Goal: Information Seeking & Learning: Learn about a topic

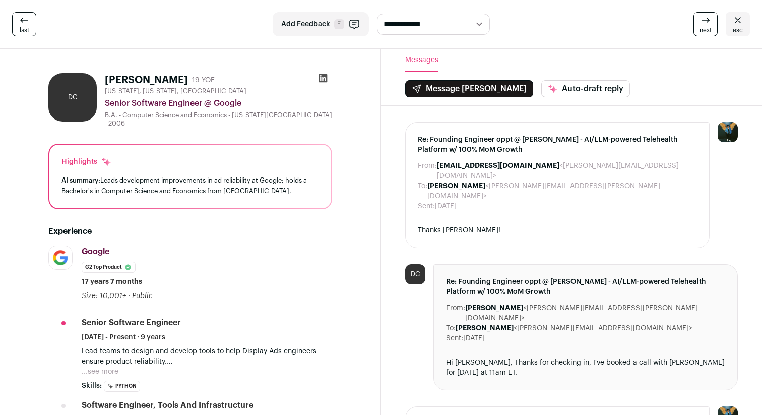
drag, startPoint x: 53, startPoint y: 148, endPoint x: 225, endPoint y: 198, distance: 179.5
click at [225, 198] on div "Highlights AI summary: Leads development improvements in ad reliability at Goog…" at bounding box center [190, 177] width 282 height 64
click at [248, 196] on div "Highlights AI summary: Leads development improvements in ad reliability at Goog…" at bounding box center [190, 177] width 282 height 64
drag, startPoint x: 255, startPoint y: 194, endPoint x: 77, endPoint y: 144, distance: 185.2
click at [77, 145] on div "Highlights AI summary: Leads development improvements in ad reliability at Goog…" at bounding box center [190, 177] width 282 height 64
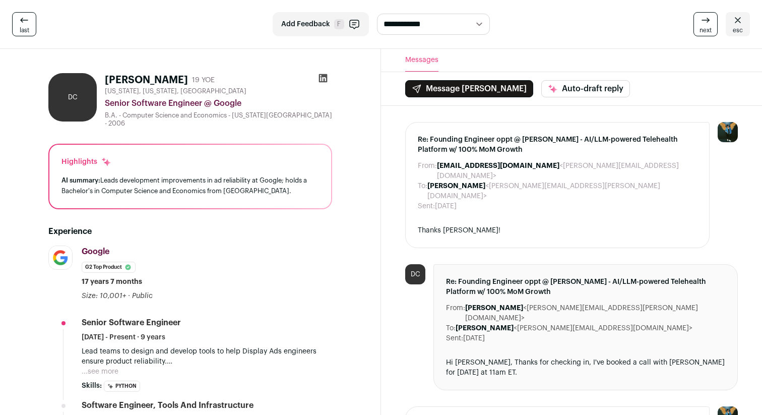
click at [77, 145] on div "Highlights AI summary: Leads development improvements in ad reliability at Goog…" at bounding box center [190, 177] width 282 height 64
drag, startPoint x: 65, startPoint y: 144, endPoint x: 222, endPoint y: 194, distance: 164.9
click at [222, 194] on div "Highlights AI summary: Leads development improvements in ad reliability at Goog…" at bounding box center [190, 177] width 282 height 64
click at [259, 180] on div "AI summary: Leads development improvements in ad reliability at Google; holds a…" at bounding box center [190, 185] width 258 height 21
click at [323, 77] on icon at bounding box center [323, 78] width 10 height 10
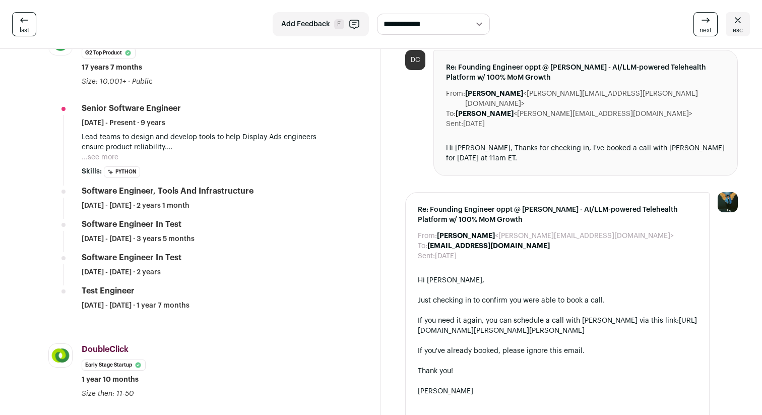
scroll to position [205, 0]
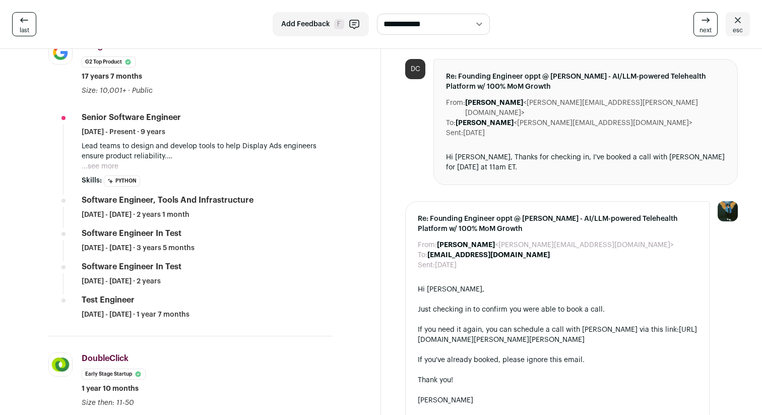
click at [103, 161] on button "...see more" at bounding box center [100, 166] width 37 height 10
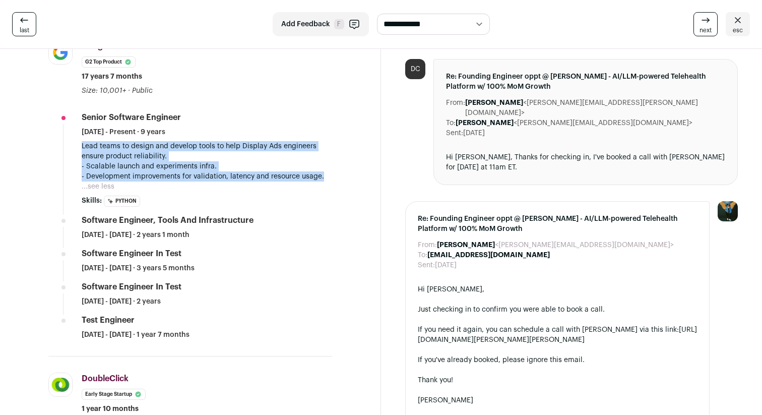
drag, startPoint x: 323, startPoint y: 170, endPoint x: 83, endPoint y: 138, distance: 241.6
click at [83, 141] on div "Lead teams to design and develop tools to help Display Ads engineers ensure pro…" at bounding box center [207, 161] width 251 height 40
click at [82, 141] on p "Lead teams to design and develop tools to help Display Ads engineers ensure pro…" at bounding box center [207, 151] width 251 height 20
drag, startPoint x: 82, startPoint y: 138, endPoint x: 324, endPoint y: 172, distance: 244.9
click at [324, 172] on div "Lead teams to design and develop tools to help Display Ads engineers ensure pro…" at bounding box center [207, 161] width 251 height 40
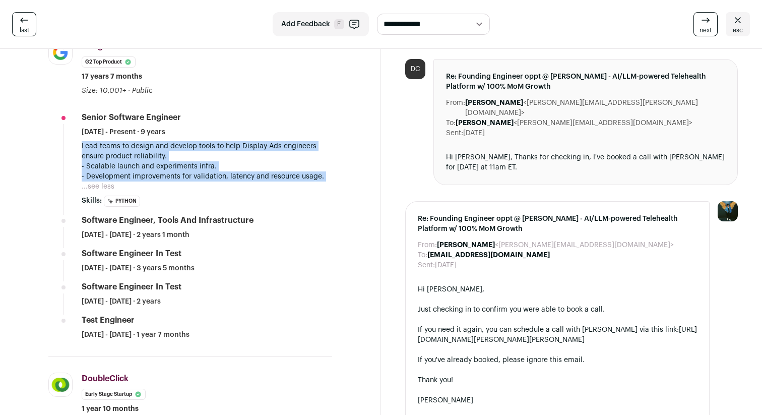
click at [324, 172] on p "- Development improvements for validation, latency and resource usage." at bounding box center [207, 176] width 251 height 10
drag, startPoint x: 344, startPoint y: 177, endPoint x: 75, endPoint y: 139, distance: 272.3
click at [75, 139] on div "DC Dianna Chou 19 YOE New York, New York, United States Senior Software Enginee…" at bounding box center [190, 287] width 332 height 855
click at [75, 139] on li "Google google.com Add to company list Public / Private Public Company size 10,0…" at bounding box center [190, 198] width 284 height 316
drag, startPoint x: 77, startPoint y: 141, endPoint x: 331, endPoint y: 172, distance: 256.0
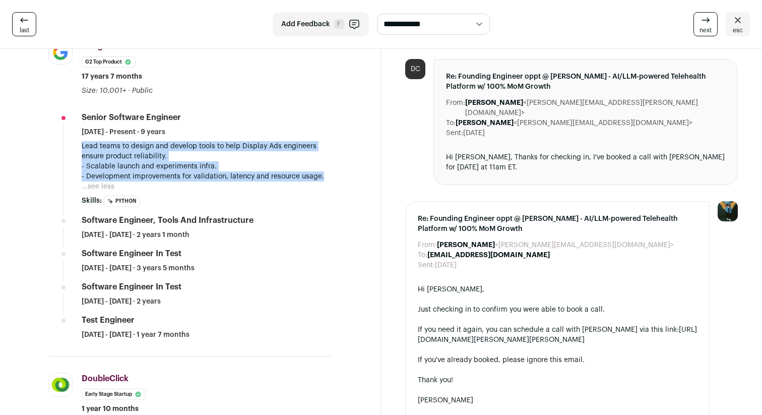
click at [331, 172] on li "Google google.com Add to company list Public / Private Public Company size 10,0…" at bounding box center [190, 198] width 284 height 316
click at [331, 172] on p "- Development improvements for validation, latency and resource usage." at bounding box center [207, 176] width 251 height 10
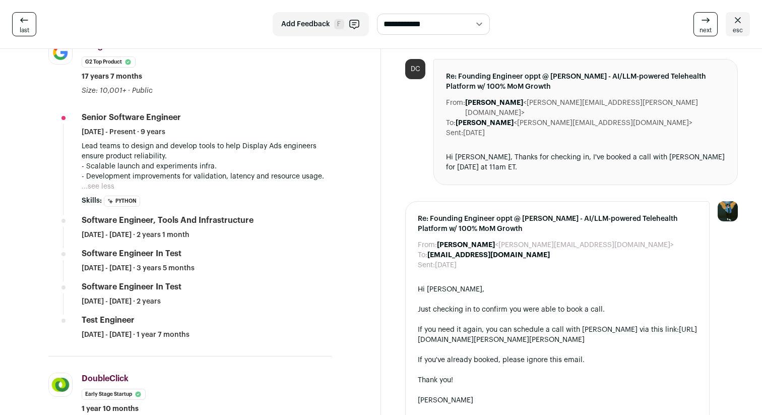
scroll to position [0, 0]
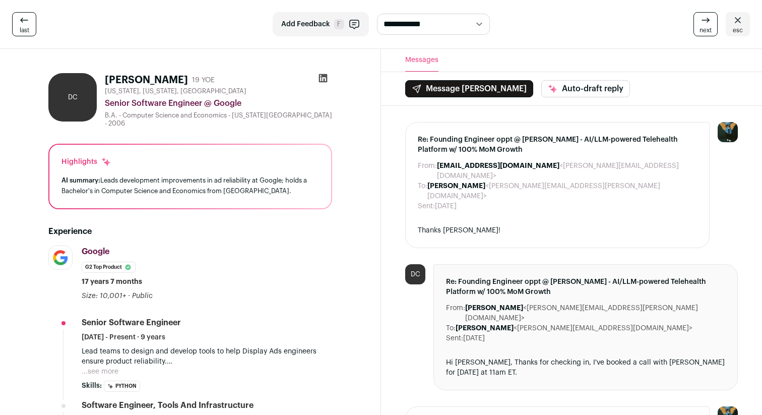
drag, startPoint x: 178, startPoint y: 161, endPoint x: 256, endPoint y: 193, distance: 84.5
click at [256, 193] on div "Highlights AI summary: Leads development improvements in ad reliability at Goog…" at bounding box center [190, 177] width 282 height 64
drag, startPoint x: 256, startPoint y: 198, endPoint x: 184, endPoint y: 153, distance: 84.6
click at [184, 153] on div "Highlights AI summary: Leads development improvements in ad reliability at Goog…" at bounding box center [190, 177] width 282 height 64
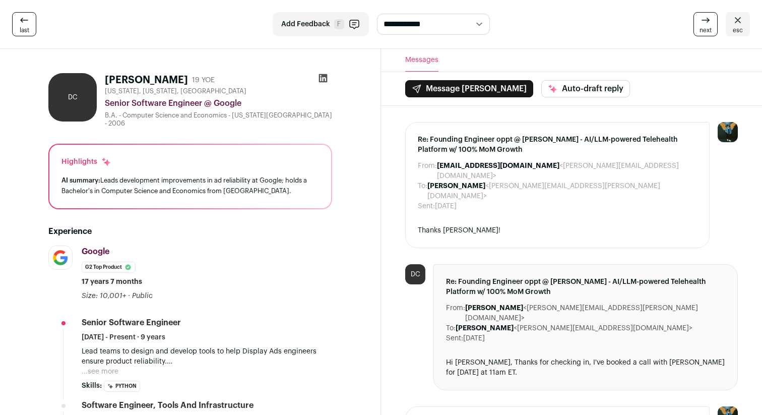
click at [184, 157] on div "Highlights" at bounding box center [190, 162] width 258 height 10
drag, startPoint x: 179, startPoint y: 156, endPoint x: 258, endPoint y: 196, distance: 87.5
click at [258, 196] on div "Highlights AI summary: Leads development improvements in ad reliability at Goog…" at bounding box center [190, 177] width 282 height 64
